Goal: Task Accomplishment & Management: Manage account settings

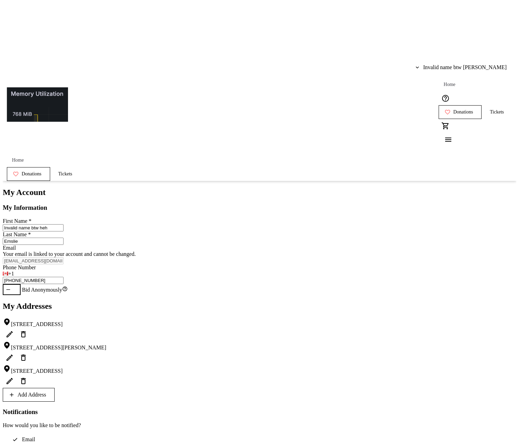
click at [414, 188] on div "My Account My Information First Name * Invalid name btw heh Last Name * Emslie …" at bounding box center [260, 358] width 514 height 341
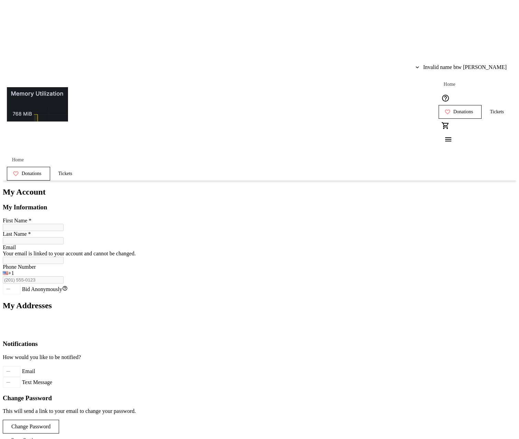
type input "Invalid name btw heh"
type input "Emslie"
type input "[EMAIL_ADDRESS][DOMAIN_NAME]"
type input "[PHONE_NUMBER]"
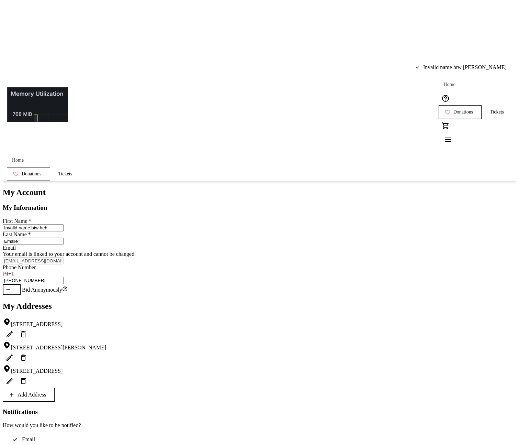
click at [54, 386] on span at bounding box center [28, 394] width 51 height 16
select select "US"
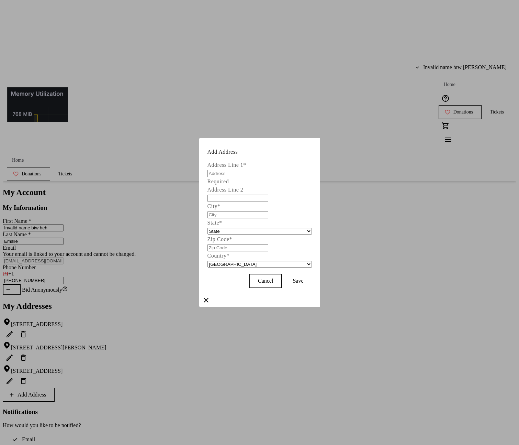
click at [210, 296] on mat-icon "Close" at bounding box center [206, 300] width 8 height 8
